Goal: Find specific page/section: Find specific page/section

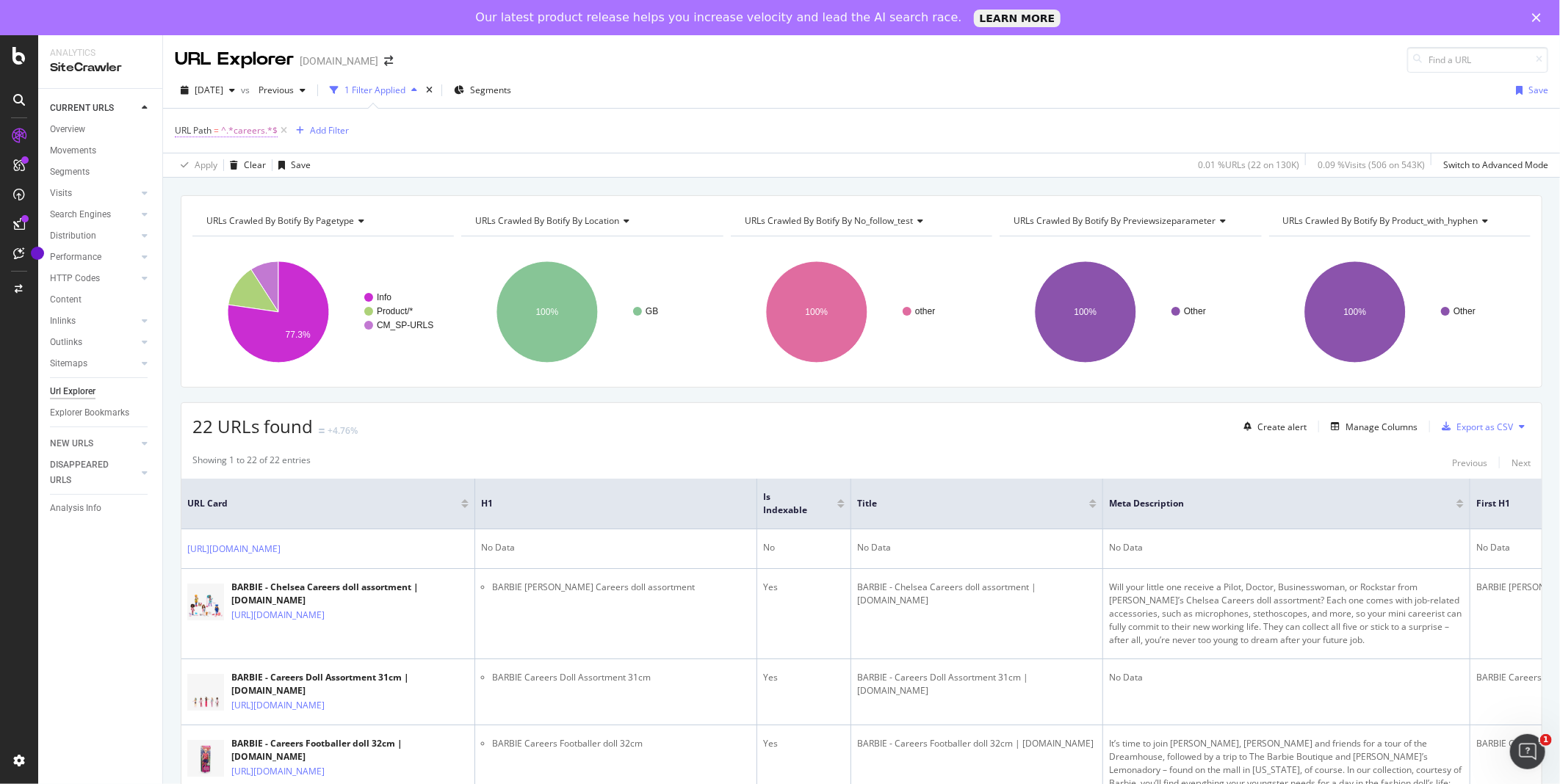
click at [251, 125] on span "^.*careers.*$" at bounding box center [249, 131] width 57 height 21
click at [261, 192] on input "careers" at bounding box center [258, 191] width 139 height 23
type input "/agent-provocateur/"
click at [337, 224] on div "Apply" at bounding box center [338, 223] width 23 height 13
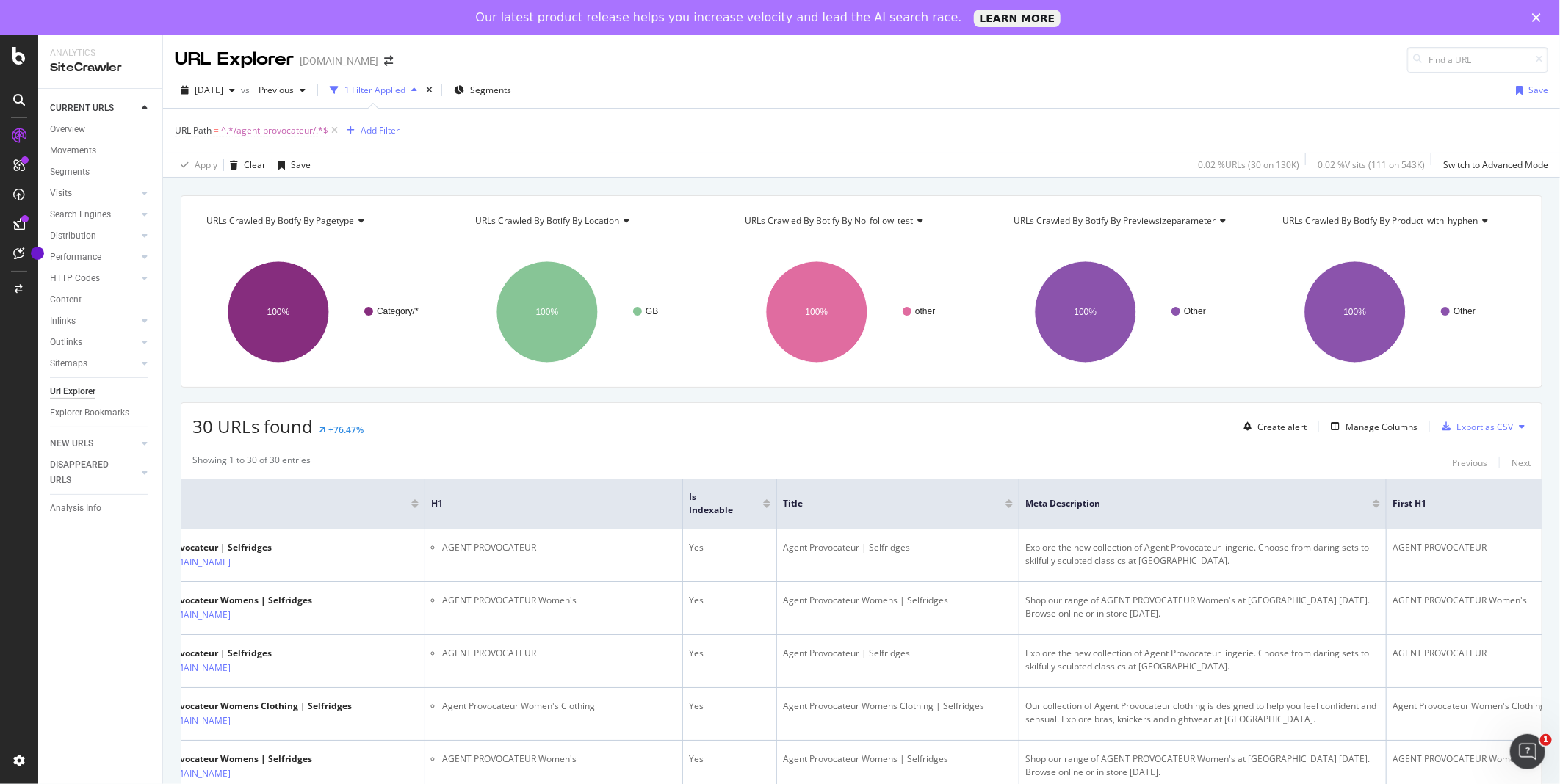
scroll to position [0, 50]
